Goal: Task Accomplishment & Management: Complete application form

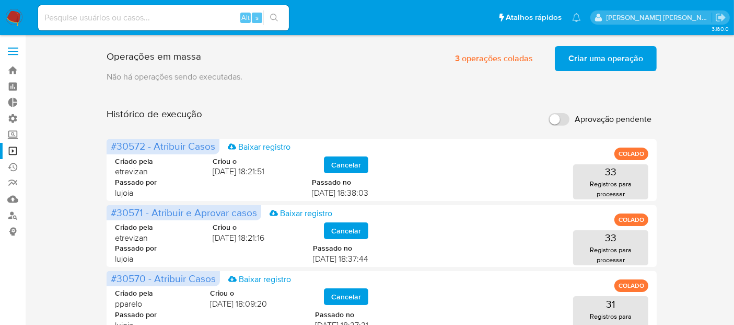
click at [596, 57] on span "Criar uma operação" at bounding box center [606, 58] width 75 height 23
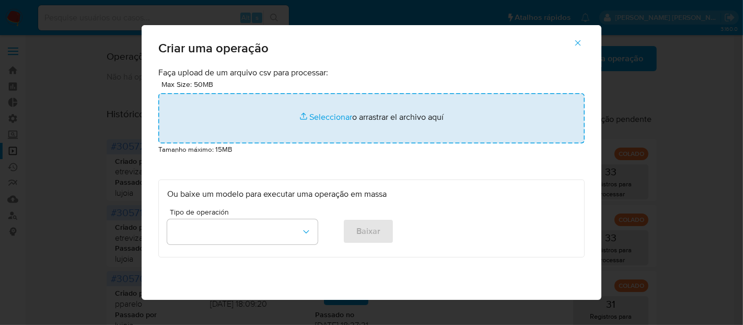
click at [335, 119] on input "file" at bounding box center [371, 118] width 426 height 50
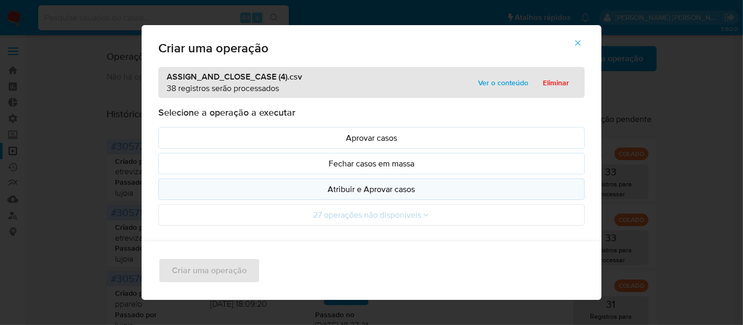
click at [367, 187] on p "Atribuir e Aprovar casos" at bounding box center [371, 189] width 409 height 12
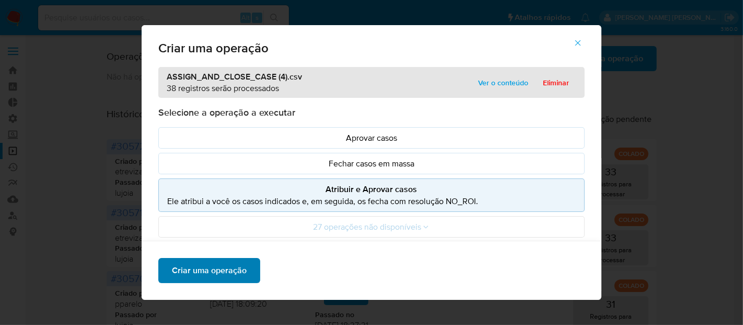
click at [224, 263] on span "Criar uma operação" at bounding box center [209, 270] width 75 height 23
click at [234, 270] on span "Criar uma operação" at bounding box center [209, 270] width 75 height 23
click at [583, 45] on icon "button" at bounding box center [577, 42] width 9 height 9
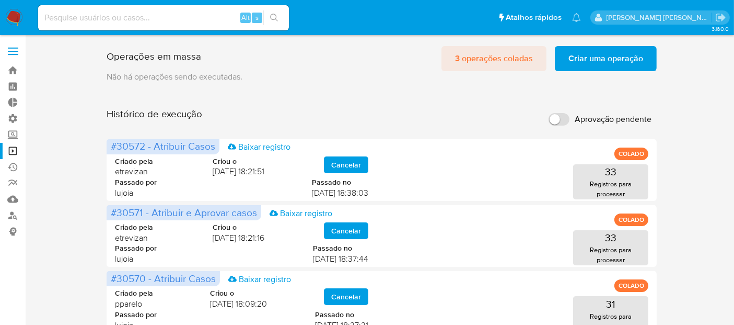
click at [502, 59] on span "3 operações coladas" at bounding box center [494, 58] width 78 height 23
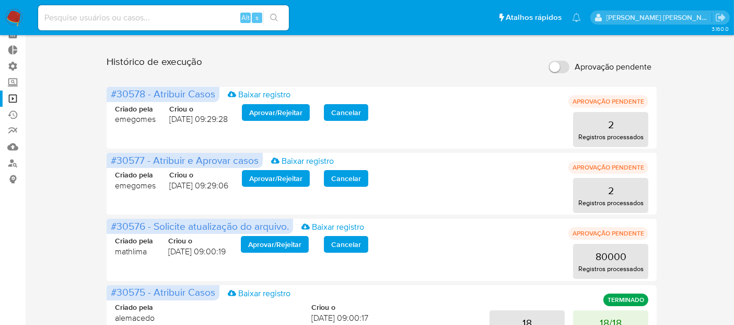
scroll to position [51, 0]
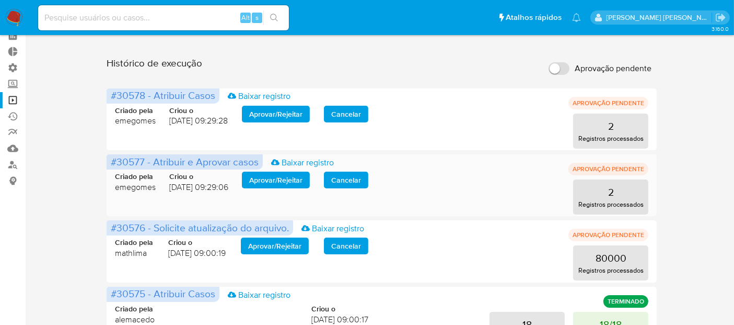
click at [283, 179] on span "Aprovar / Rejeitar" at bounding box center [275, 179] width 53 height 15
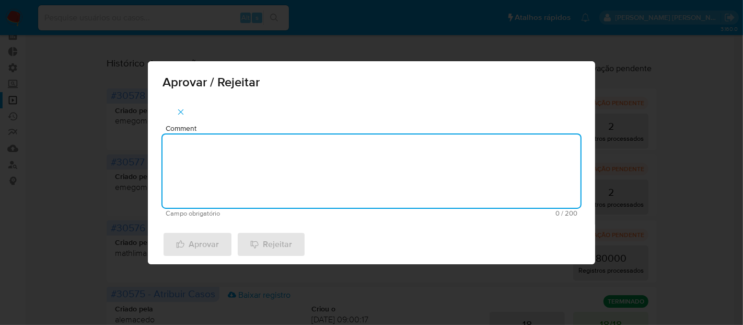
click at [283, 179] on textarea "Comment" at bounding box center [372, 170] width 418 height 73
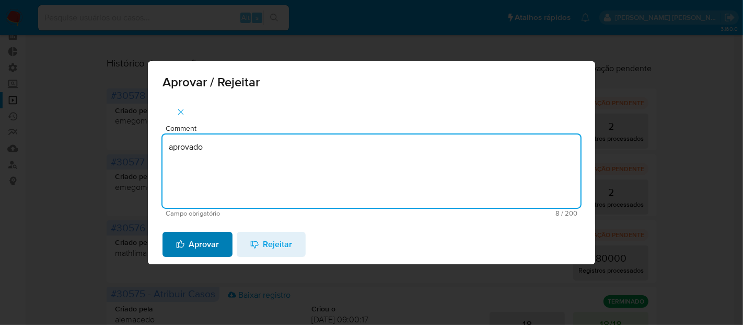
type textarea "aprovado"
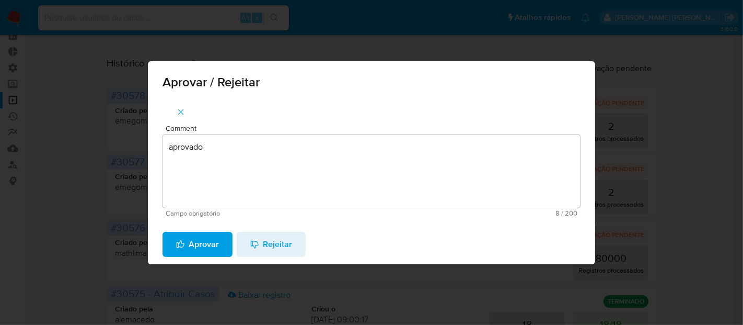
click at [212, 240] on span "Aprovar" at bounding box center [197, 244] width 43 height 23
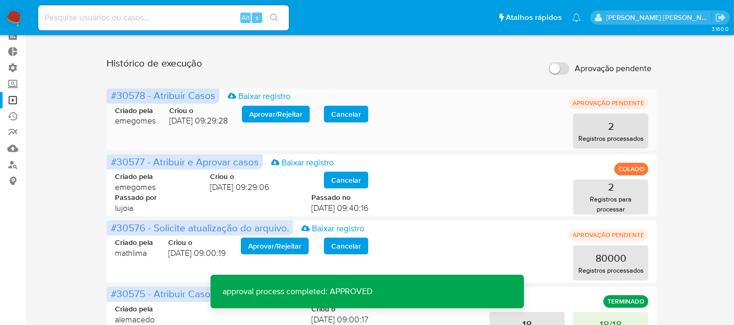
click at [260, 112] on span "Aprovar / Rejeitar" at bounding box center [275, 114] width 53 height 15
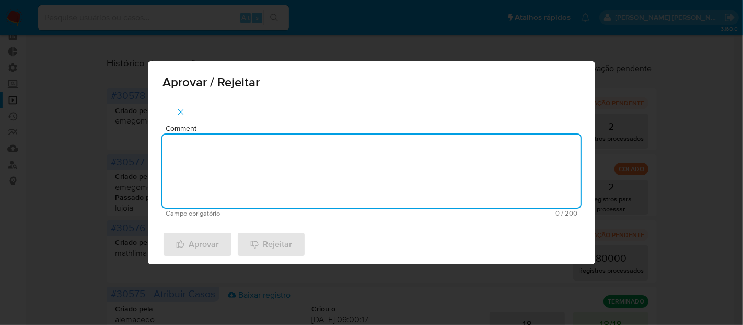
click at [253, 159] on textarea "Comment" at bounding box center [372, 170] width 418 height 73
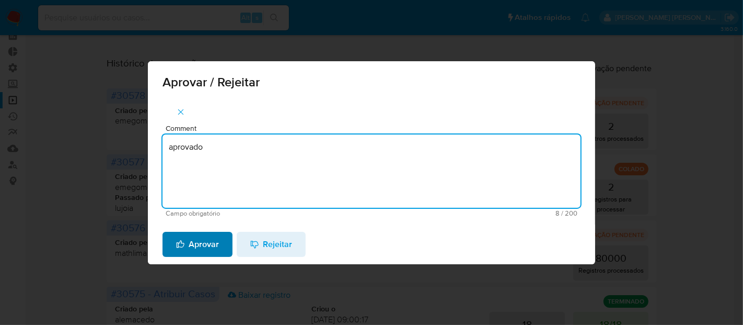
type textarea "aprovado"
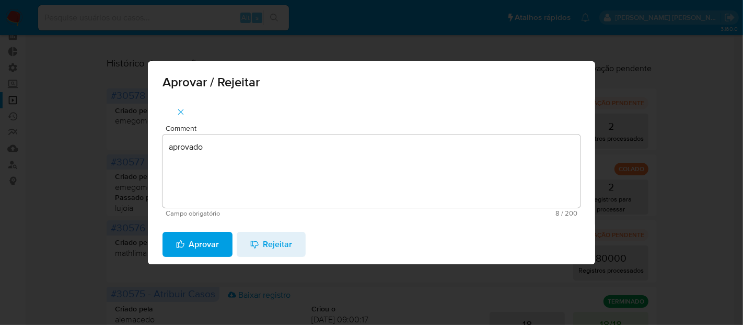
click at [222, 241] on button "Aprovar" at bounding box center [198, 244] width 70 height 25
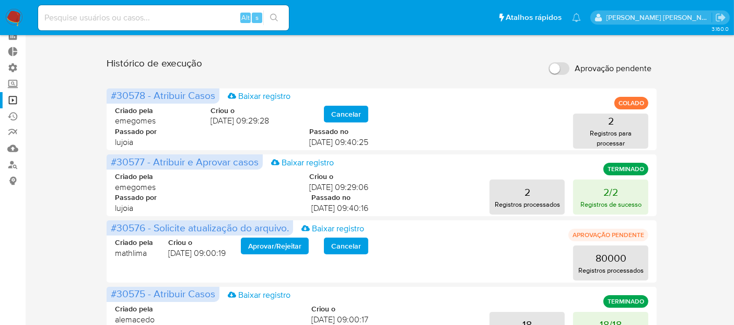
scroll to position [0, 0]
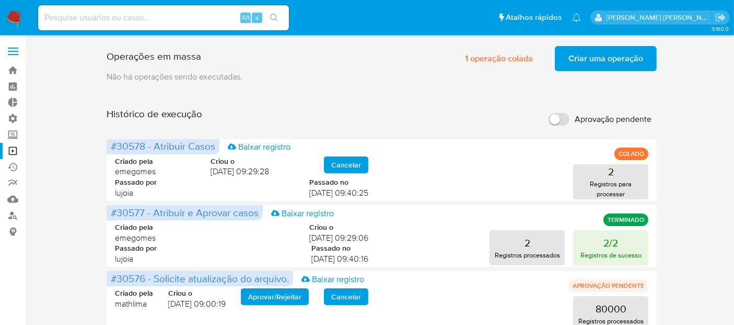
click at [631, 60] on span "Criar uma operação" at bounding box center [606, 58] width 75 height 23
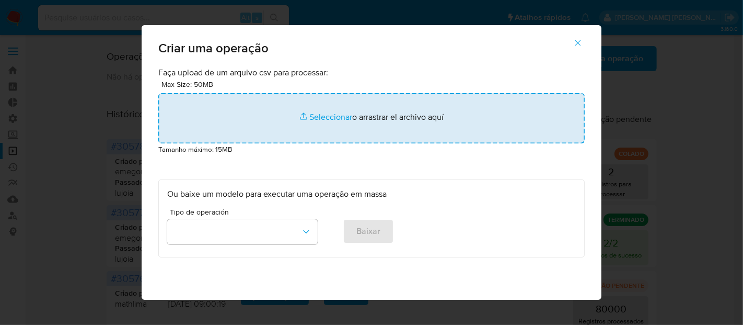
click at [313, 116] on input "file" at bounding box center [371, 118] width 426 height 50
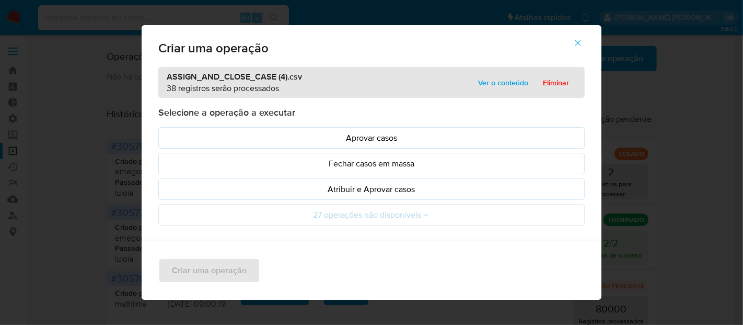
click at [306, 186] on p "Atribuir e Aprovar casos" at bounding box center [371, 189] width 409 height 12
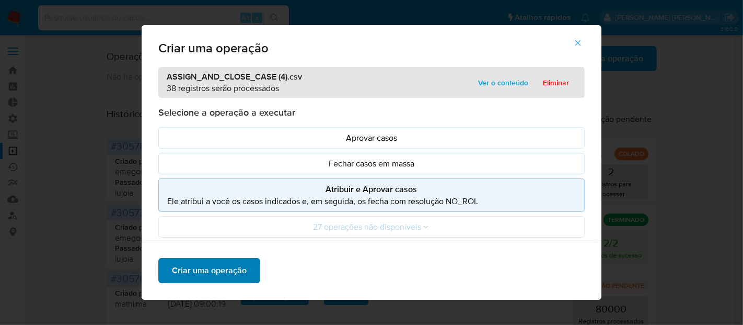
click at [235, 270] on span "Criar uma operação" at bounding box center [209, 270] width 75 height 23
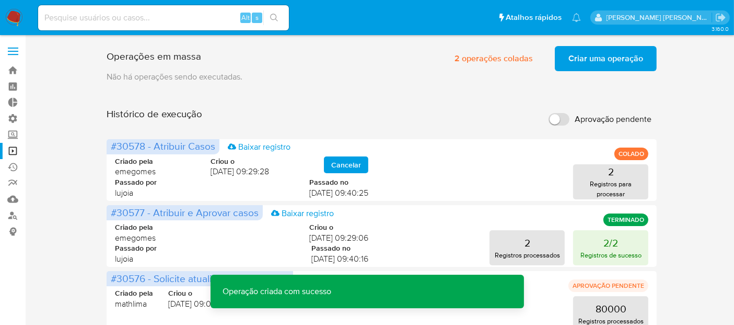
click at [623, 52] on span "Criar uma operação" at bounding box center [606, 58] width 75 height 23
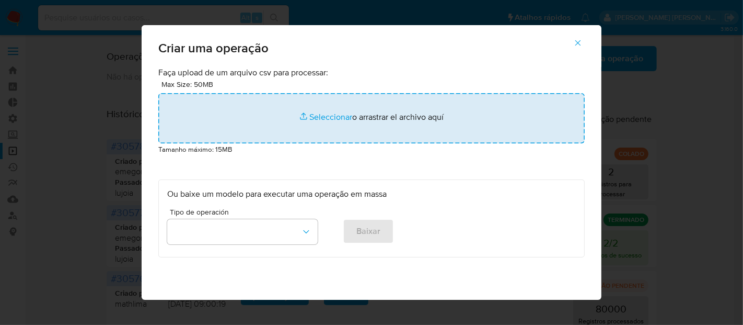
click at [339, 114] on input "file" at bounding box center [371, 118] width 426 height 50
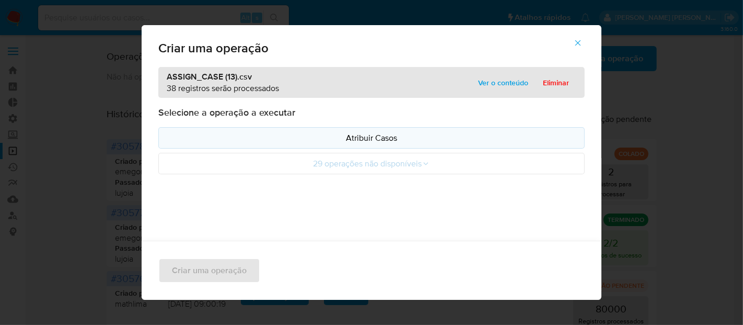
click at [283, 141] on p "Atribuir Casos" at bounding box center [371, 138] width 409 height 12
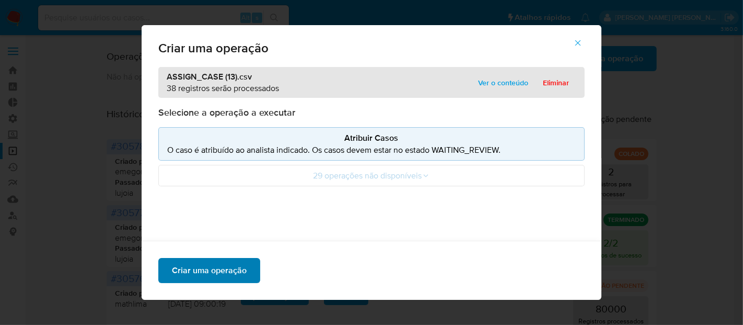
click at [237, 268] on span "Criar uma operação" at bounding box center [209, 270] width 75 height 23
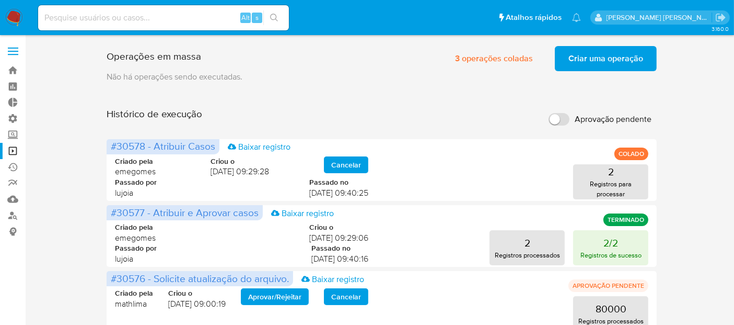
click at [602, 119] on span "Aprovação pendente" at bounding box center [613, 119] width 77 height 10
click at [570, 119] on input "Aprovação pendente" at bounding box center [559, 119] width 21 height 13
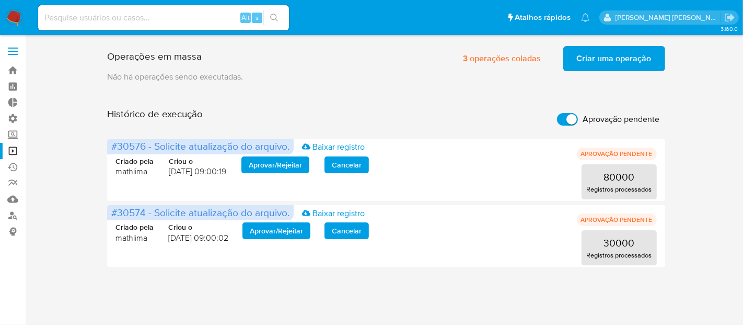
click at [602, 119] on span "Aprovação pendente" at bounding box center [621, 119] width 77 height 10
click at [578, 119] on input "Aprovação pendente" at bounding box center [567, 119] width 21 height 13
checkbox input "false"
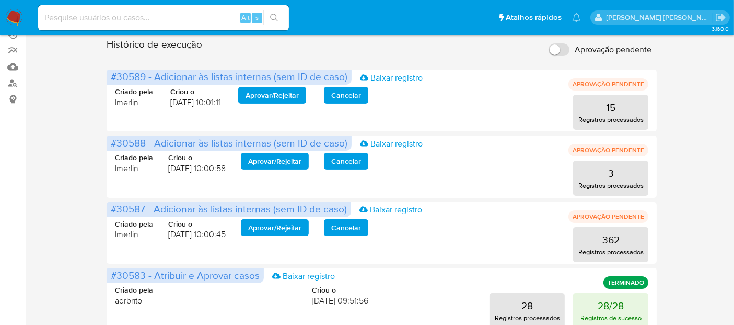
scroll to position [139, 0]
